Goal: Task Accomplishment & Management: Use online tool/utility

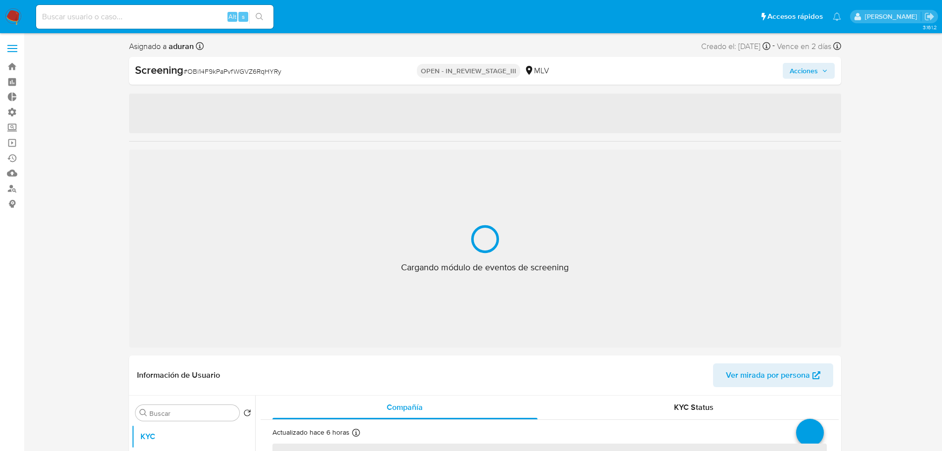
select select "10"
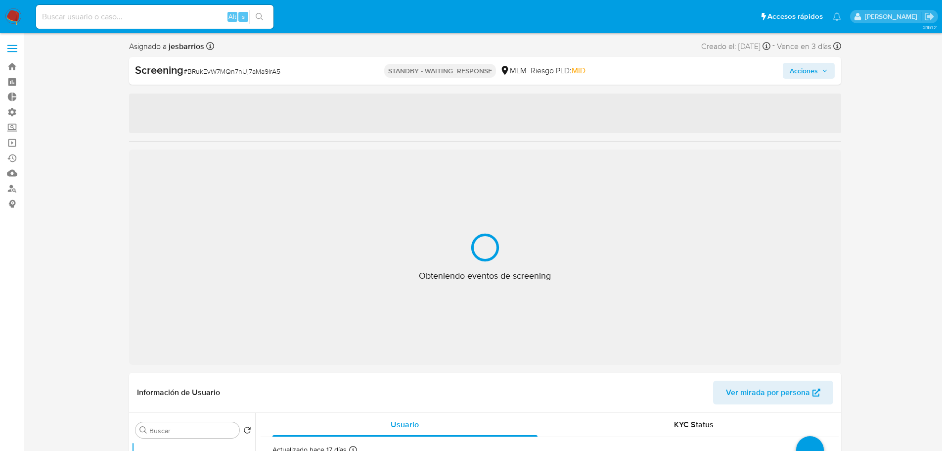
select select "10"
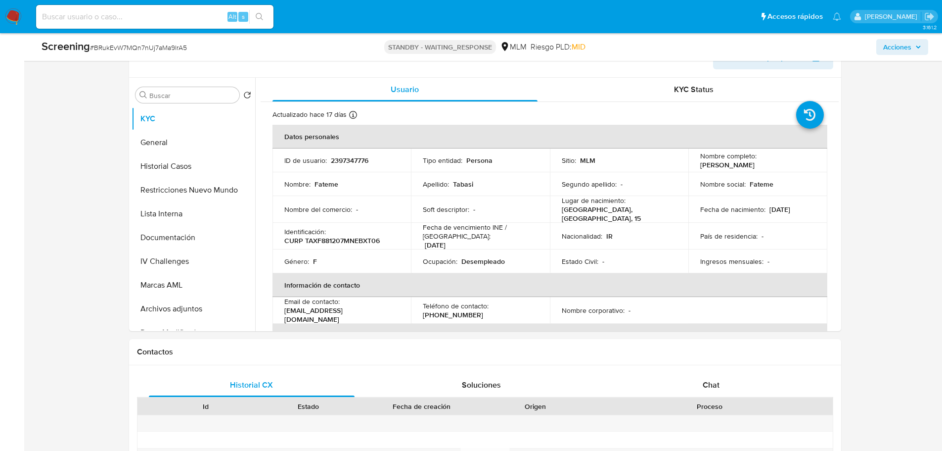
scroll to position [593, 0]
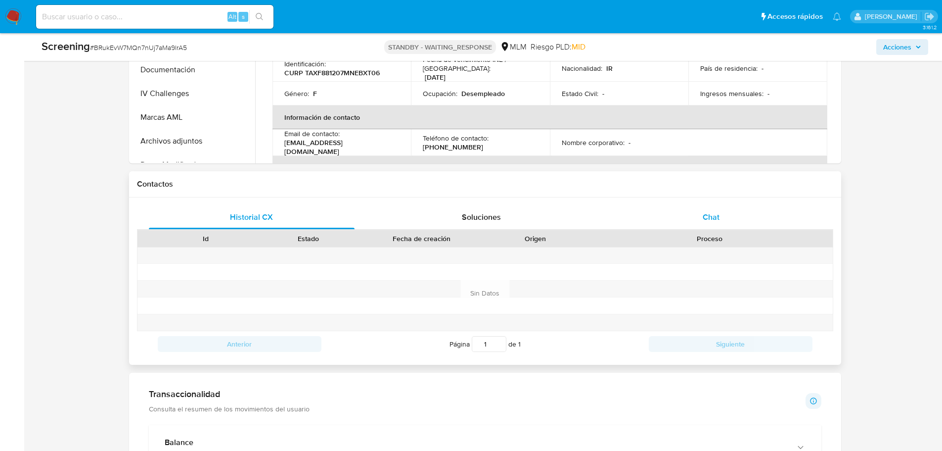
click at [714, 215] on span "Chat" at bounding box center [711, 216] width 17 height 11
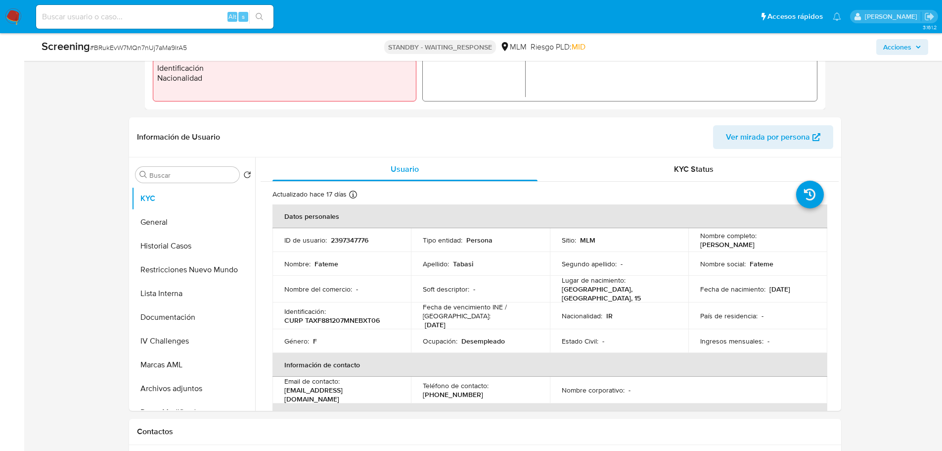
scroll to position [742, 0]
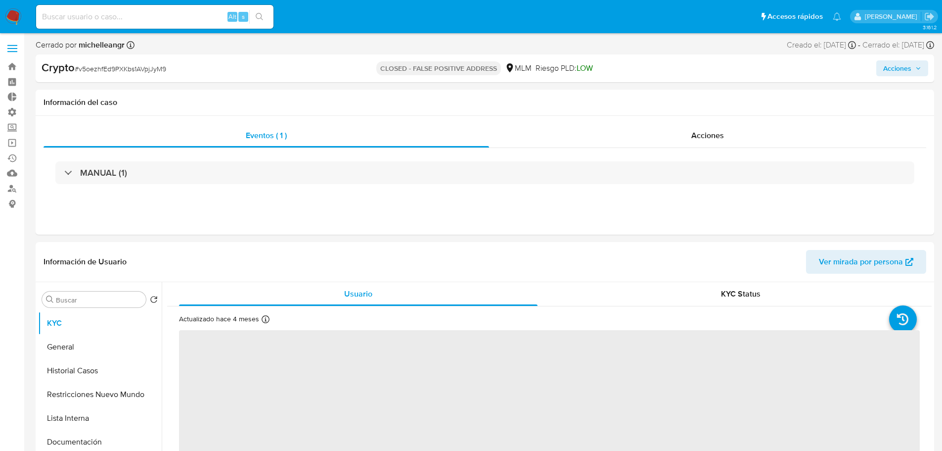
select select "10"
